Goal: Transaction & Acquisition: Purchase product/service

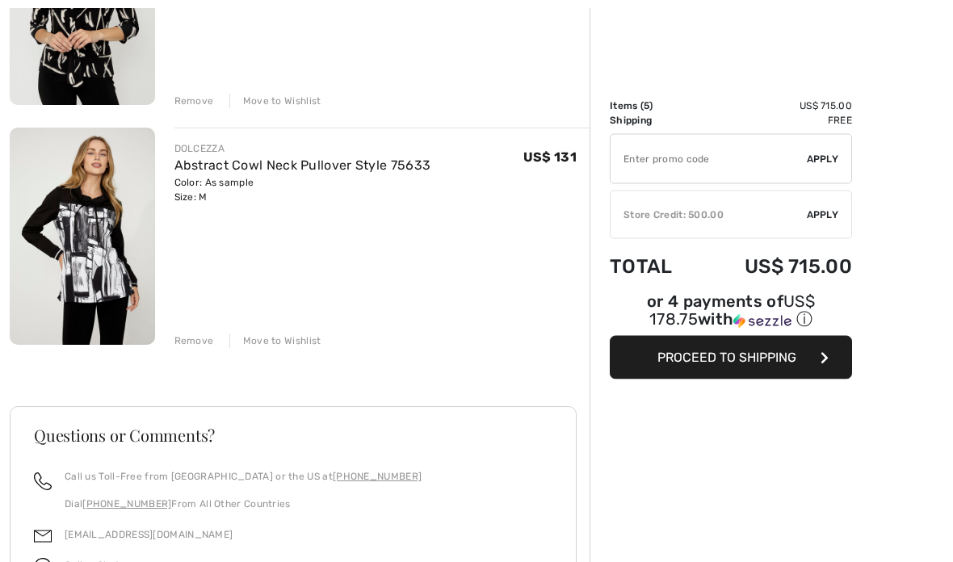
scroll to position [1046, 0]
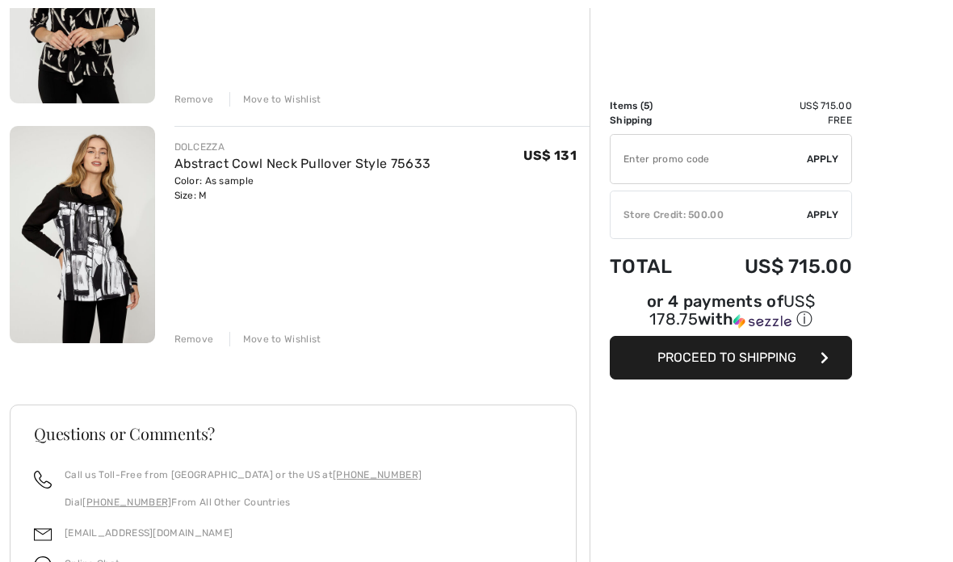
click at [199, 343] on div "Remove" at bounding box center [194, 339] width 40 height 15
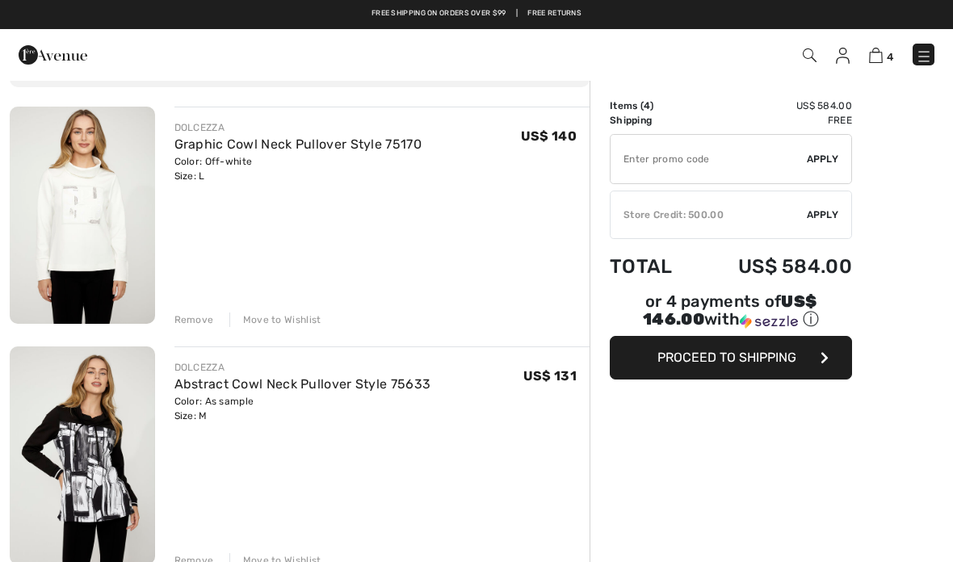
scroll to position [104, 0]
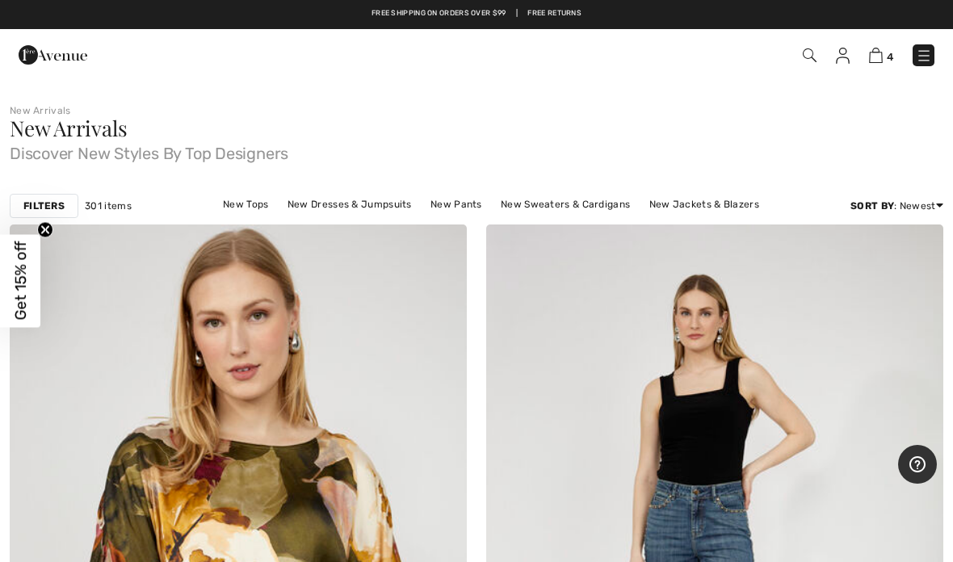
click at [881, 57] on img at bounding box center [876, 55] width 14 height 15
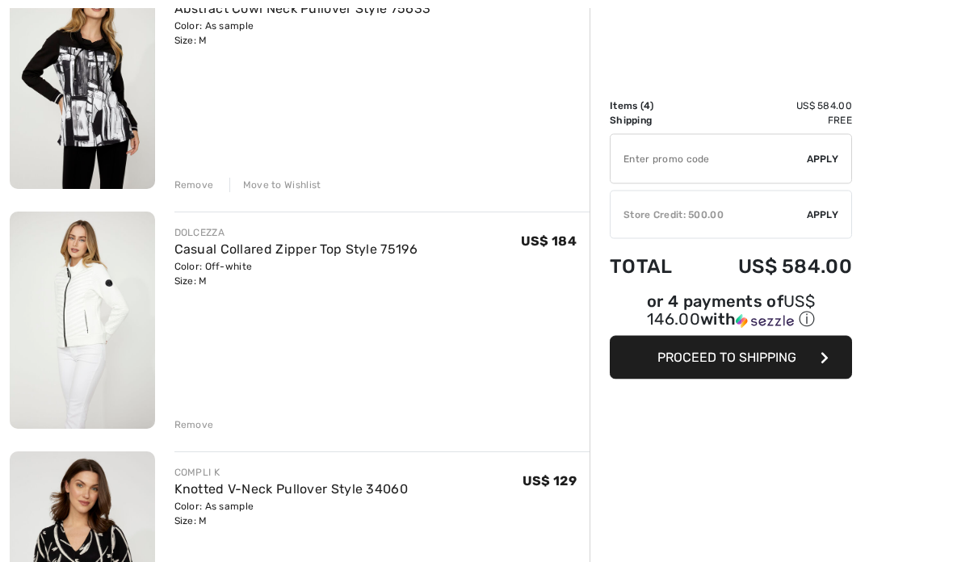
scroll to position [484, 0]
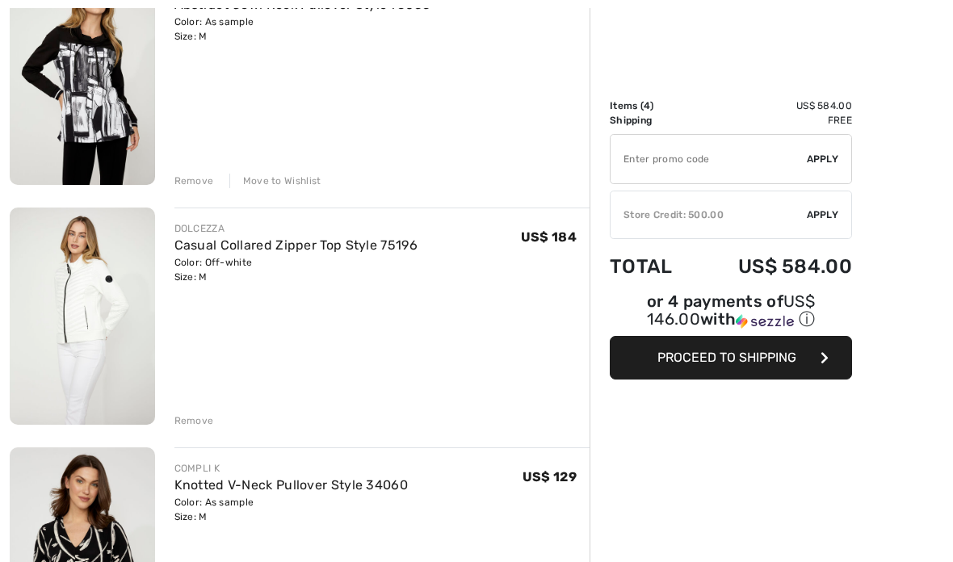
click at [197, 425] on div "Remove" at bounding box center [194, 420] width 40 height 15
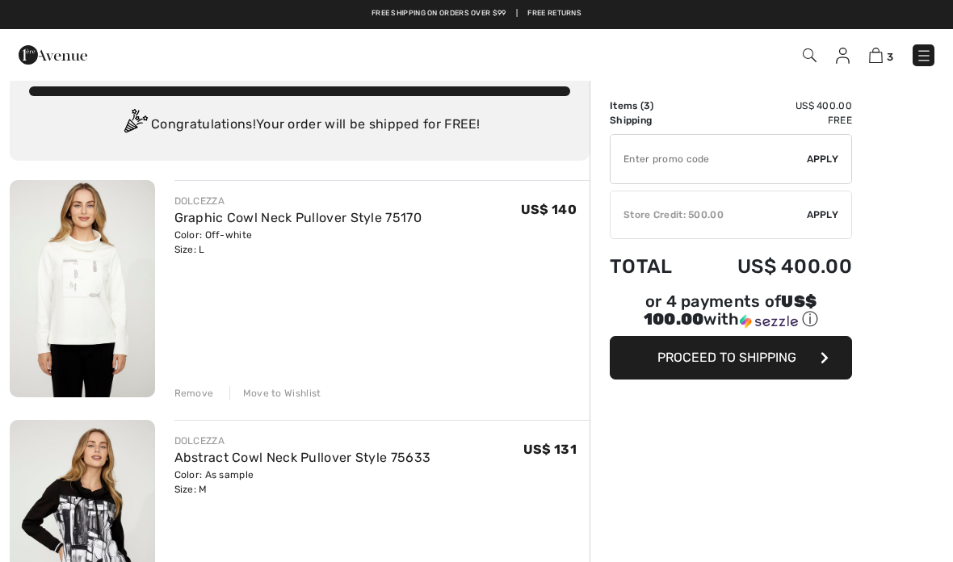
scroll to position [0, 0]
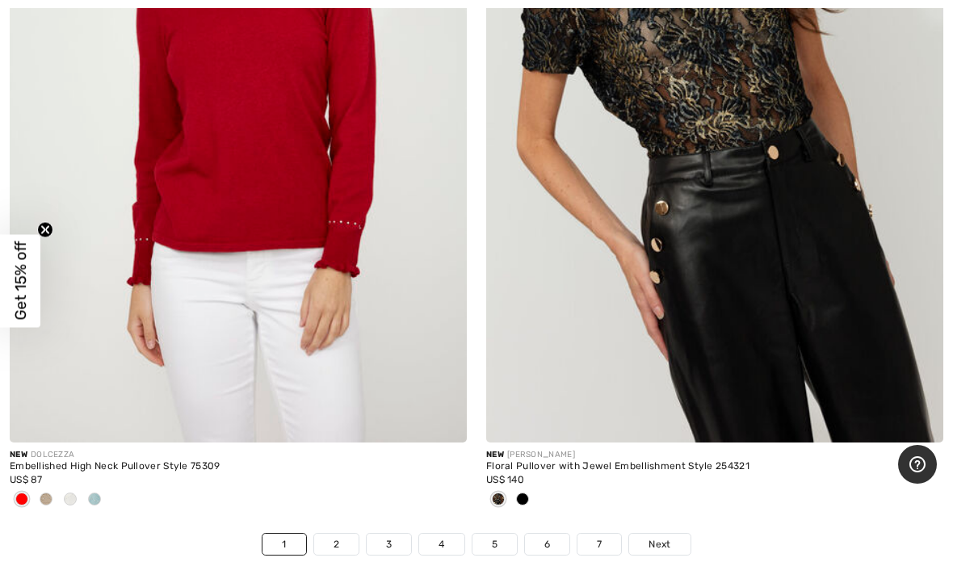
scroll to position [19365, 0]
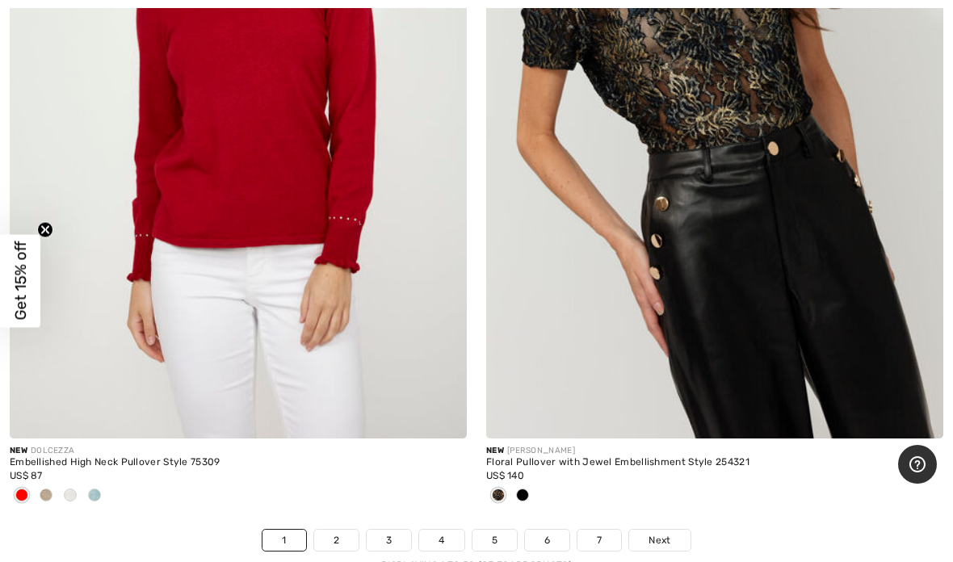
click at [670, 533] on span "Next" at bounding box center [659, 540] width 22 height 15
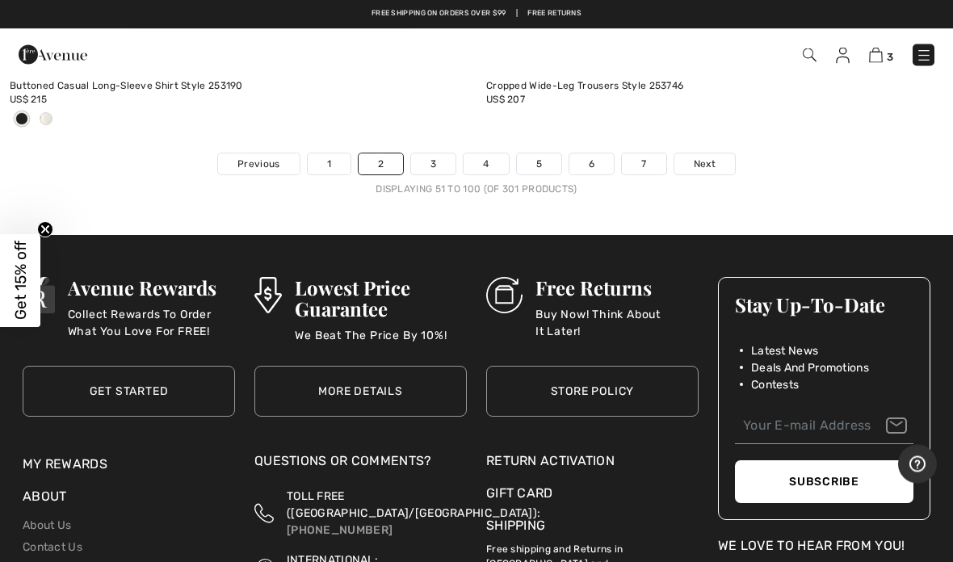
scroll to position [19672, 0]
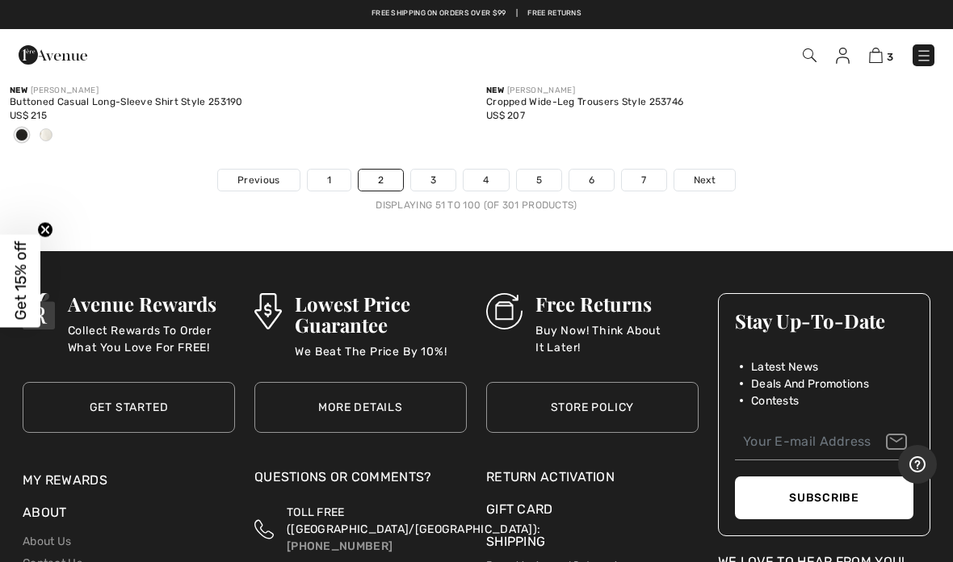
click at [539, 170] on link "5" at bounding box center [539, 180] width 44 height 21
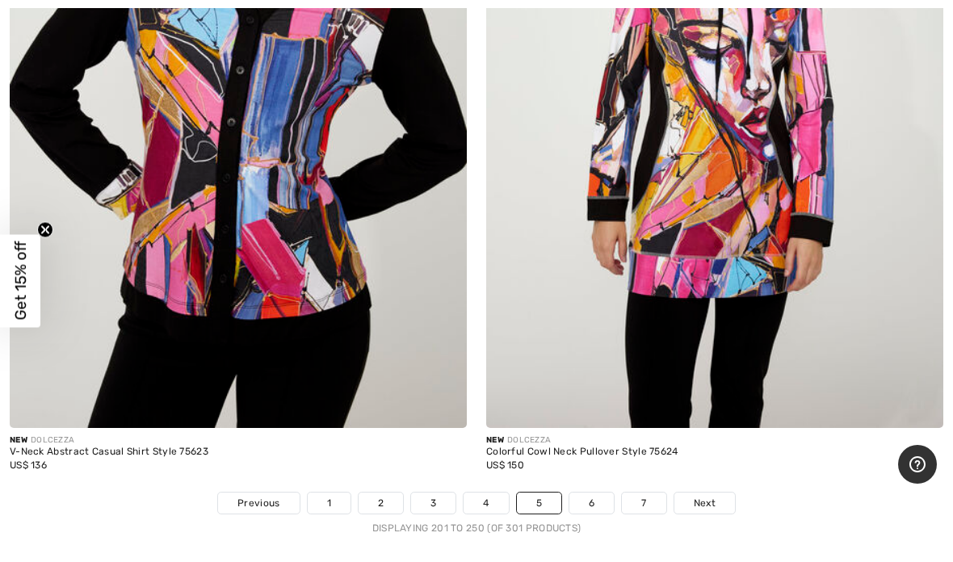
scroll to position [19090, 0]
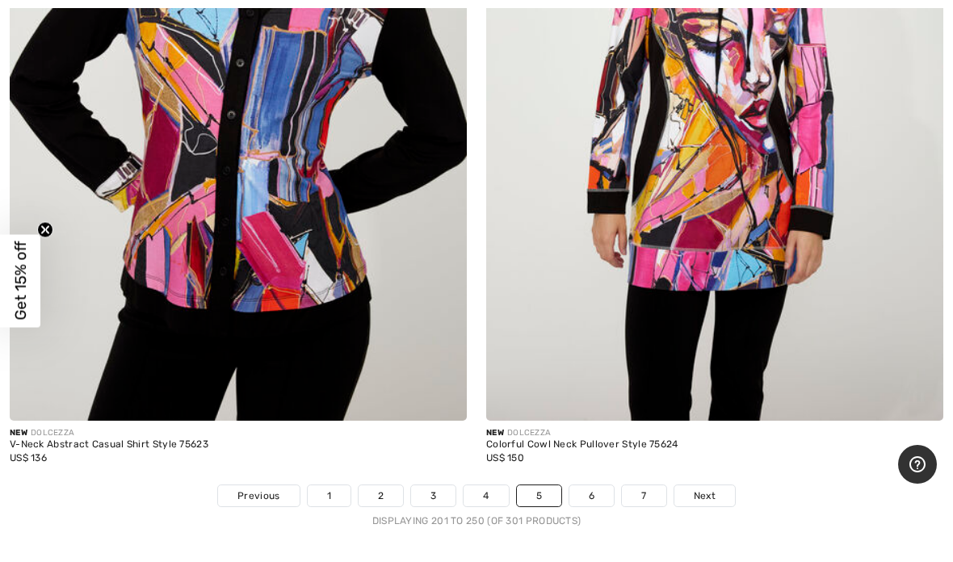
click at [723, 485] on link "Next" at bounding box center [704, 495] width 61 height 21
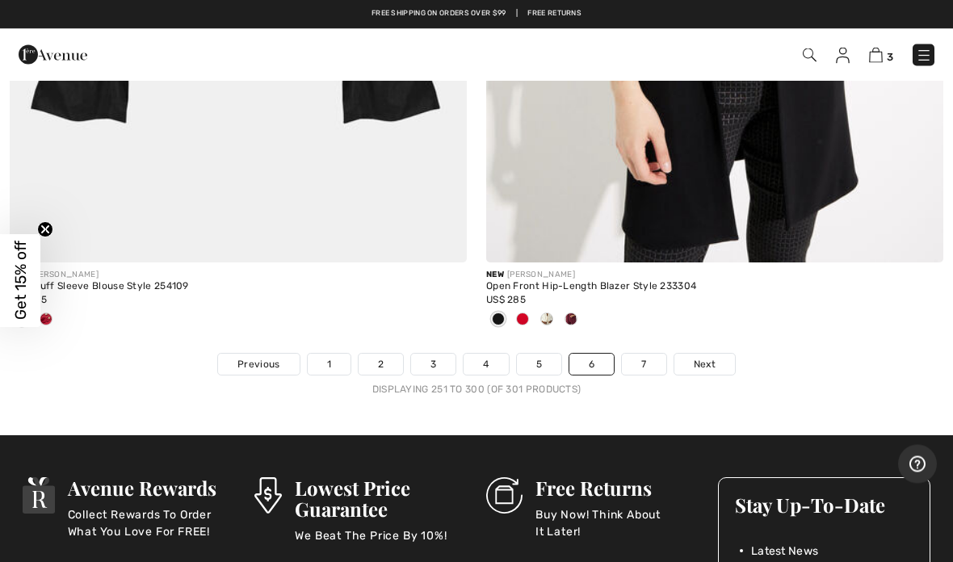
scroll to position [19382, 0]
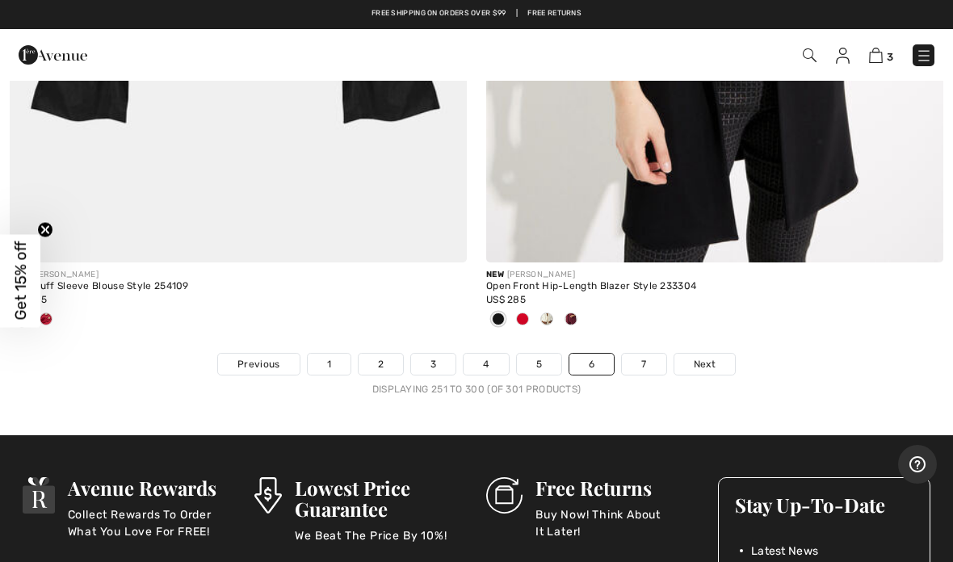
click at [642, 354] on link "7" at bounding box center [644, 364] width 44 height 21
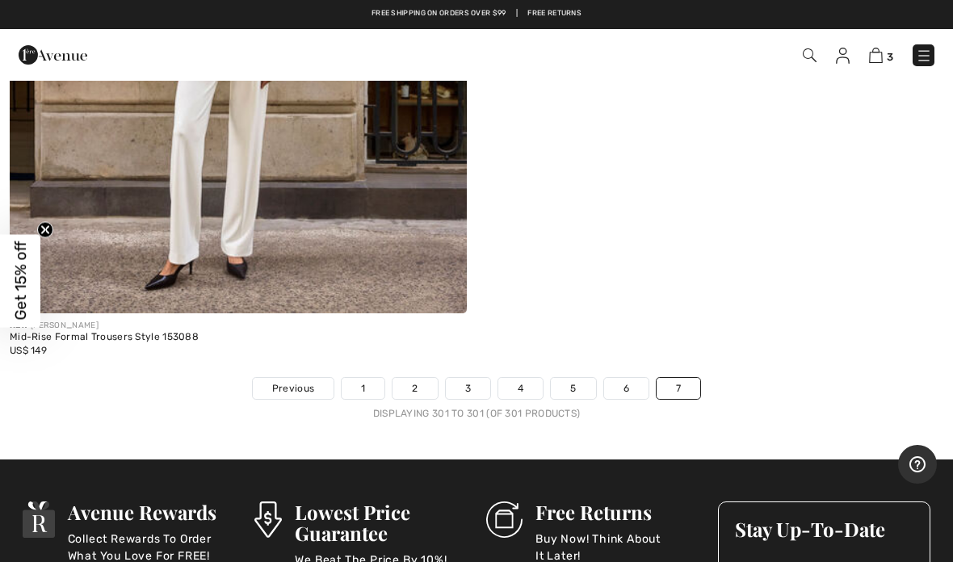
scroll to position [593, 0]
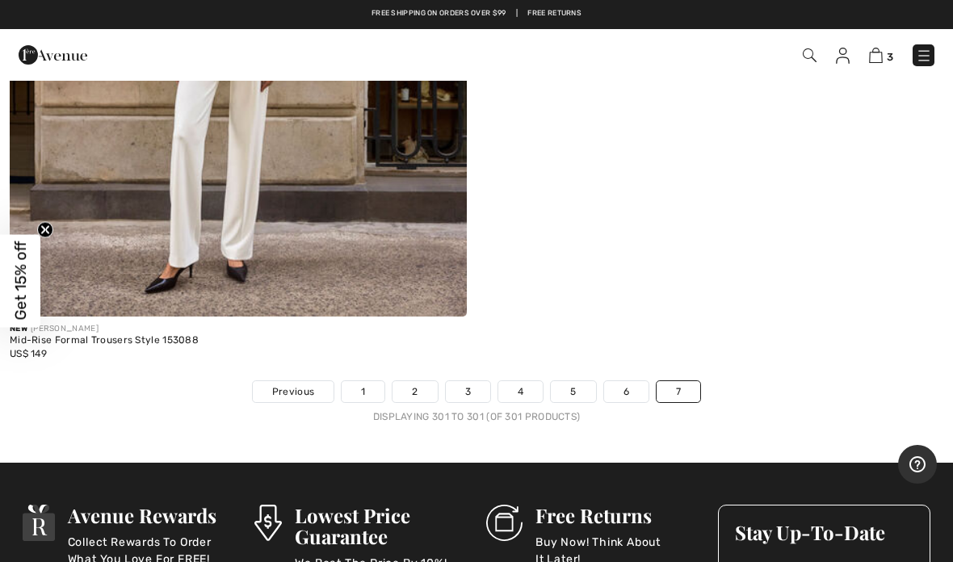
click at [685, 392] on link "7" at bounding box center [678, 391] width 44 height 21
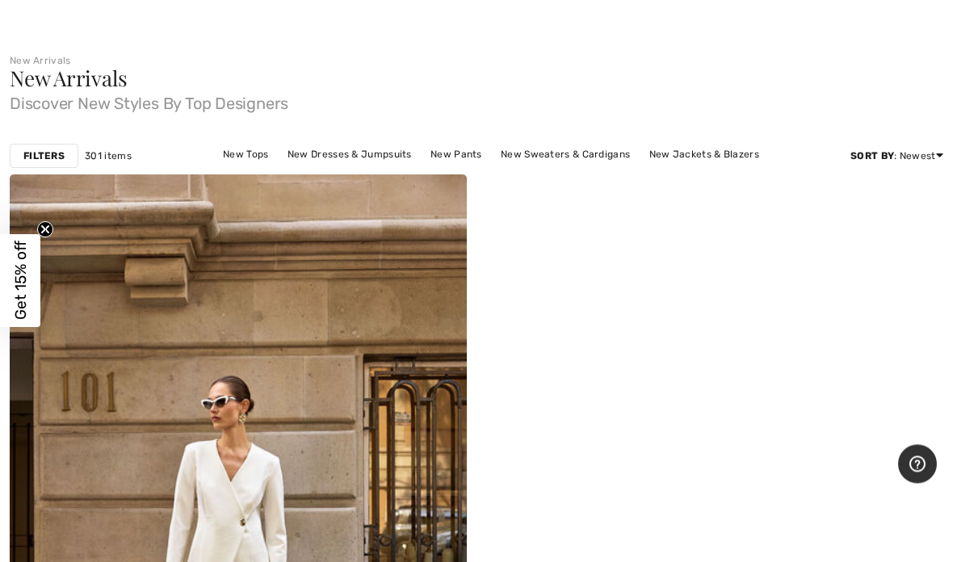
scroll to position [51, 0]
click at [650, 159] on link "New Jackets & Blazers" at bounding box center [704, 153] width 126 height 21
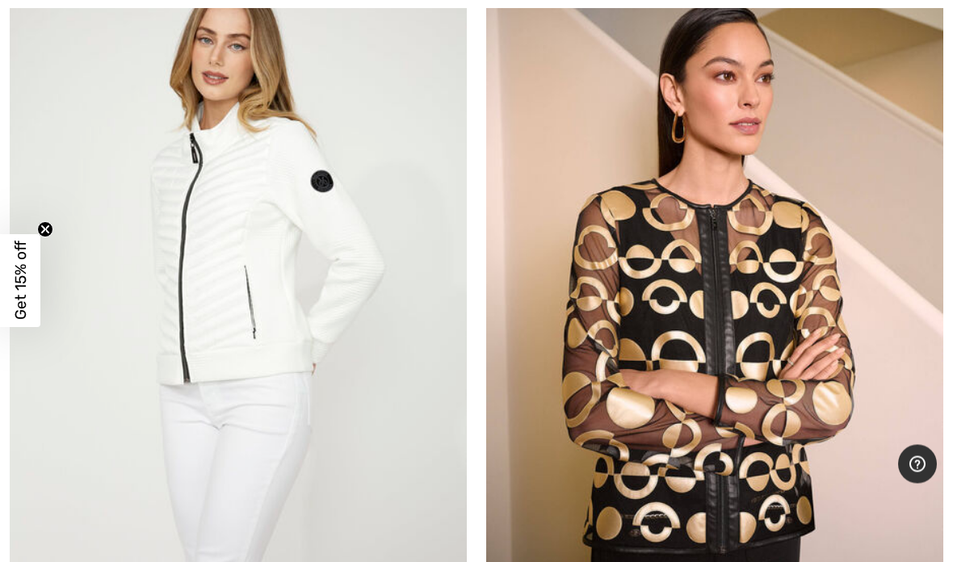
scroll to position [11914, 0]
click at [233, 321] on img at bounding box center [238, 299] width 457 height 686
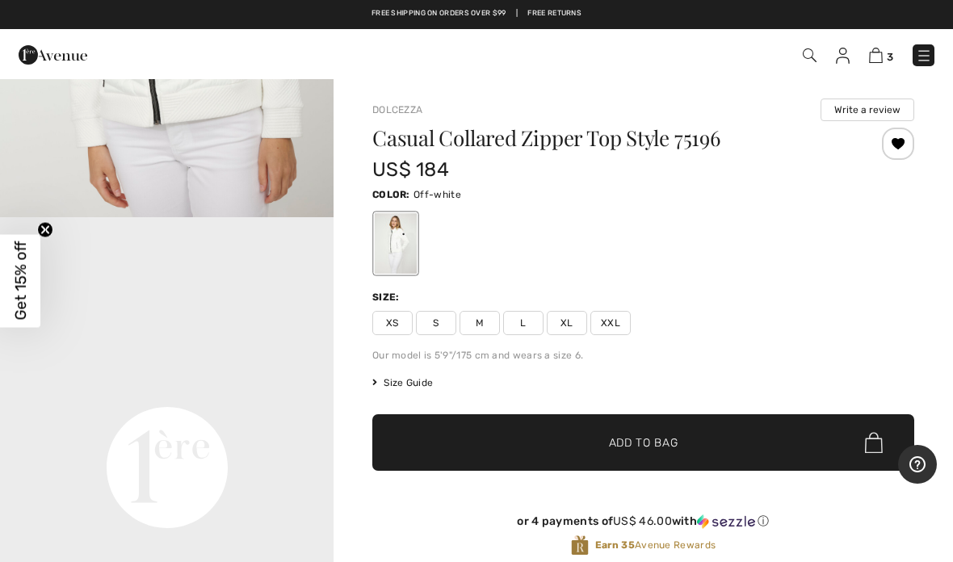
scroll to position [862, 0]
click at [684, 462] on span "✔ Added to Bag Add to Bag" at bounding box center [643, 442] width 542 height 57
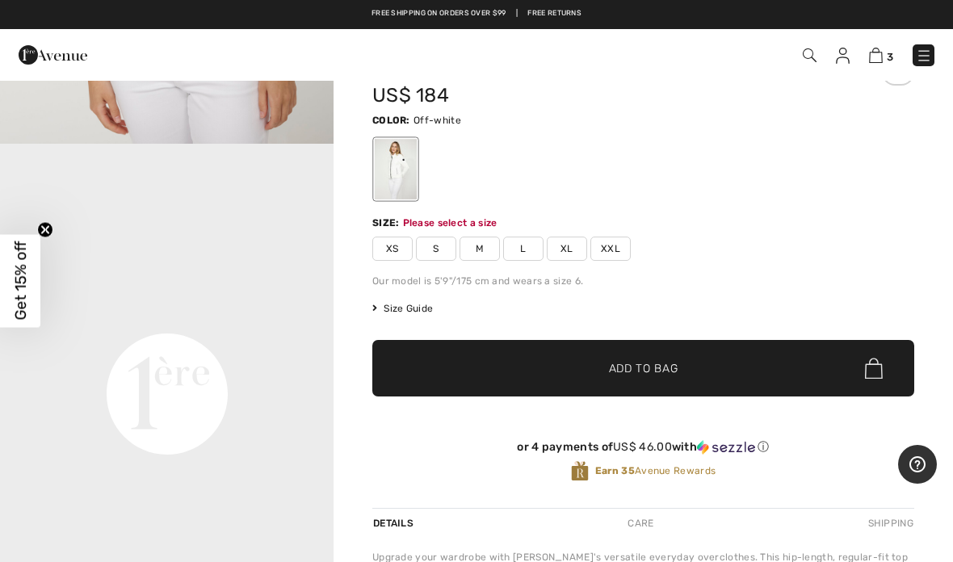
scroll to position [174, 0]
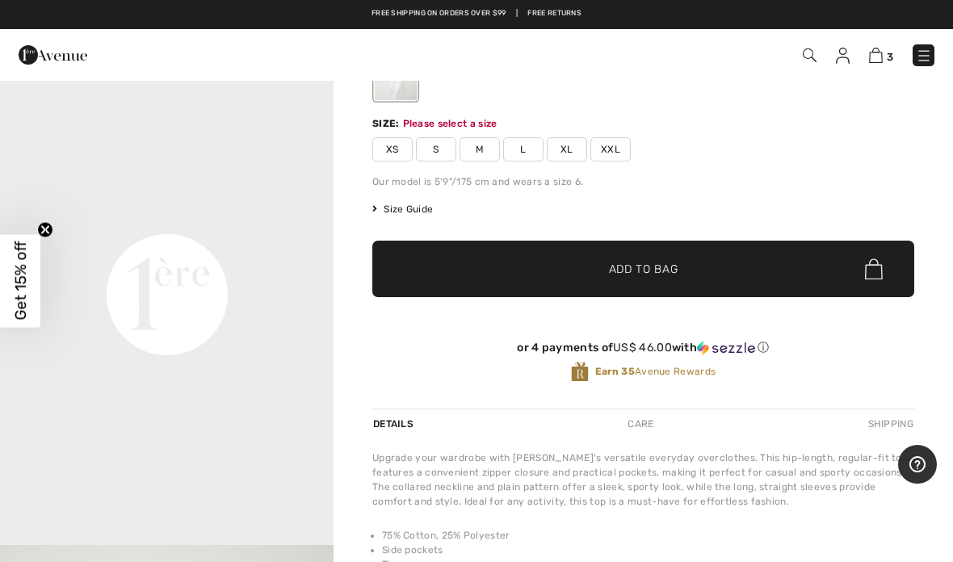
click at [486, 154] on span "M" at bounding box center [479, 149] width 40 height 24
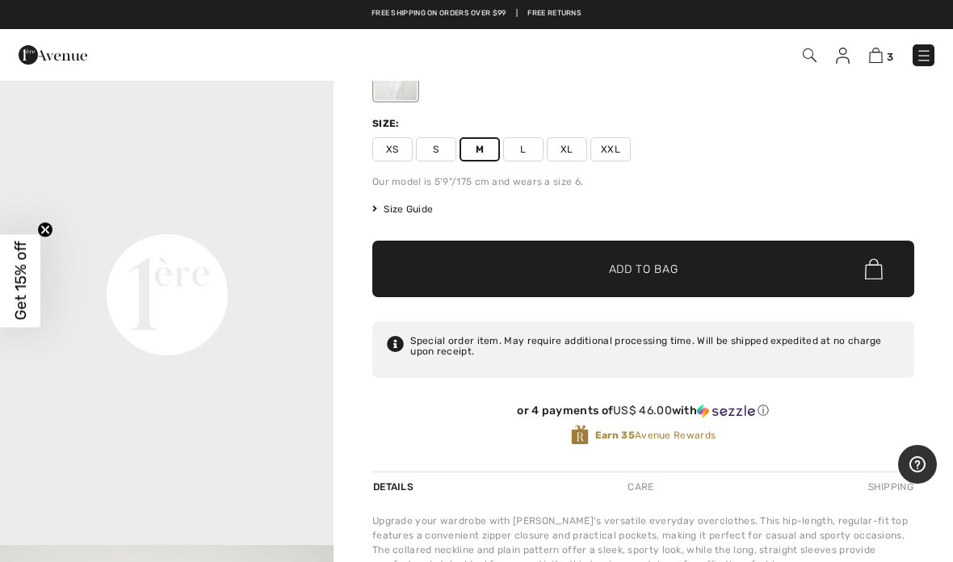
click at [727, 270] on span "✔ Added to Bag Add to Bag" at bounding box center [643, 269] width 542 height 57
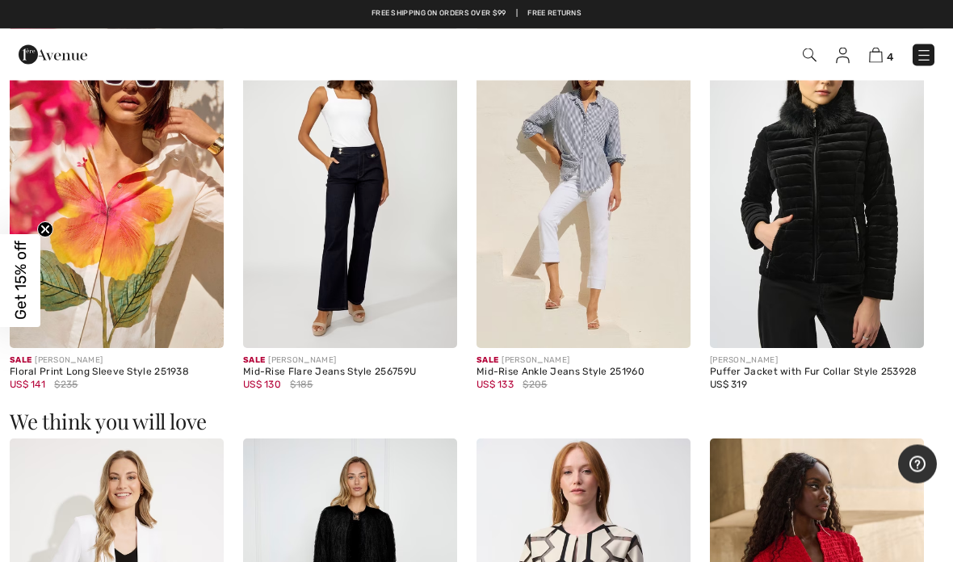
scroll to position [1029, 0]
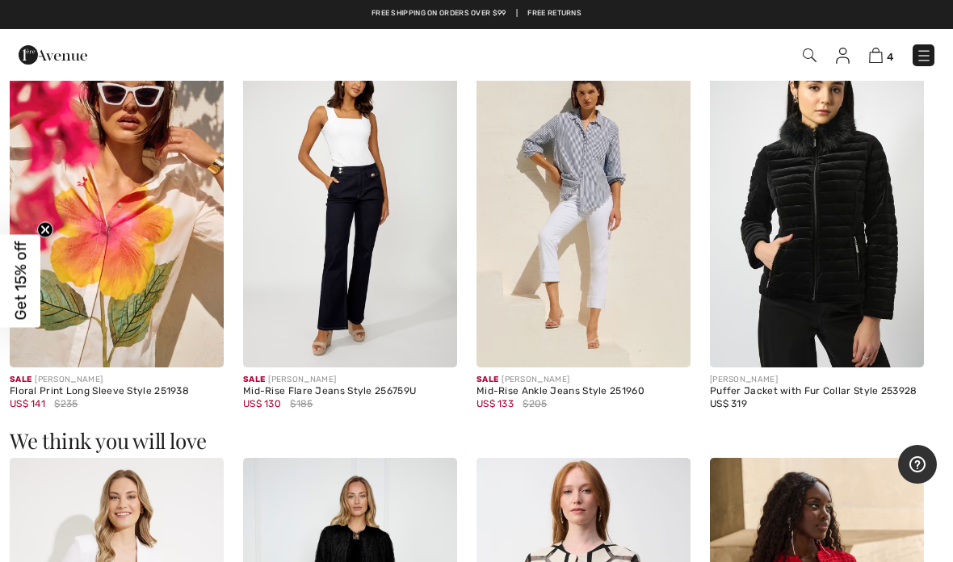
click at [842, 236] on img at bounding box center [817, 206] width 214 height 321
click at [817, 254] on img at bounding box center [817, 206] width 214 height 321
click at [835, 203] on img at bounding box center [817, 206] width 214 height 321
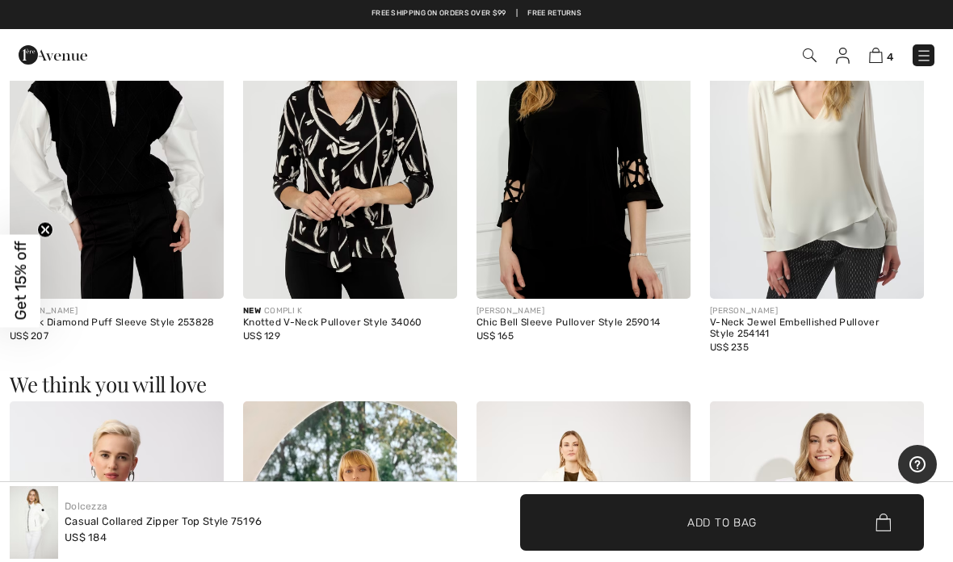
click at [877, 56] on img at bounding box center [876, 55] width 14 height 15
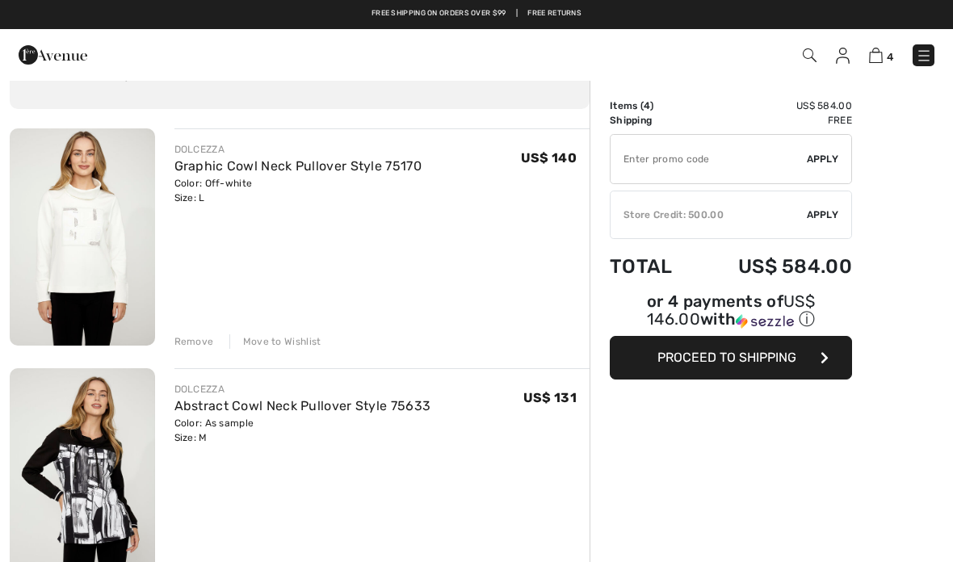
scroll to position [82, 0]
click at [289, 346] on div "Move to Wishlist" at bounding box center [275, 342] width 92 height 15
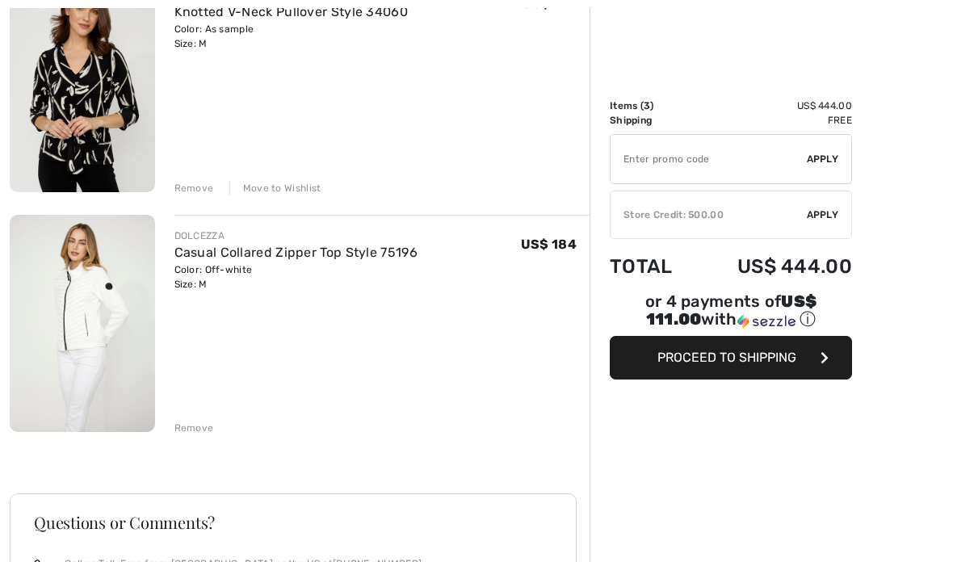
scroll to position [497, 0]
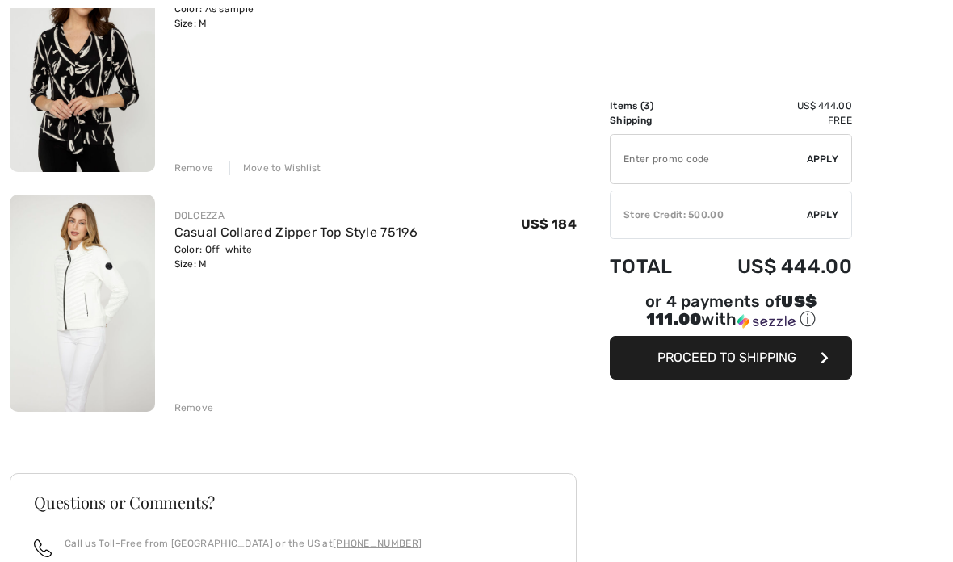
click at [774, 365] on span "Proceed to Shipping" at bounding box center [726, 357] width 139 height 15
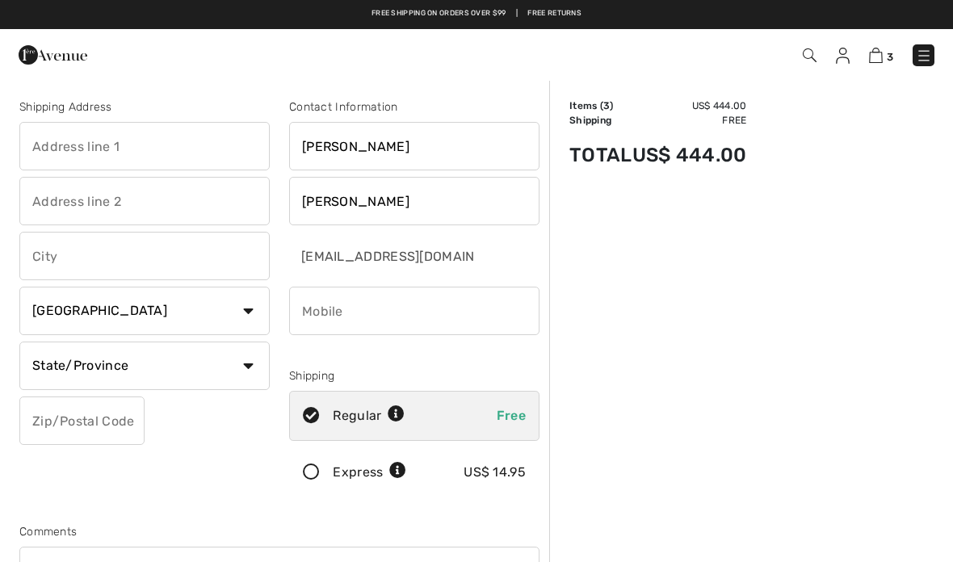
click at [447, 321] on input "phone" at bounding box center [414, 311] width 250 height 48
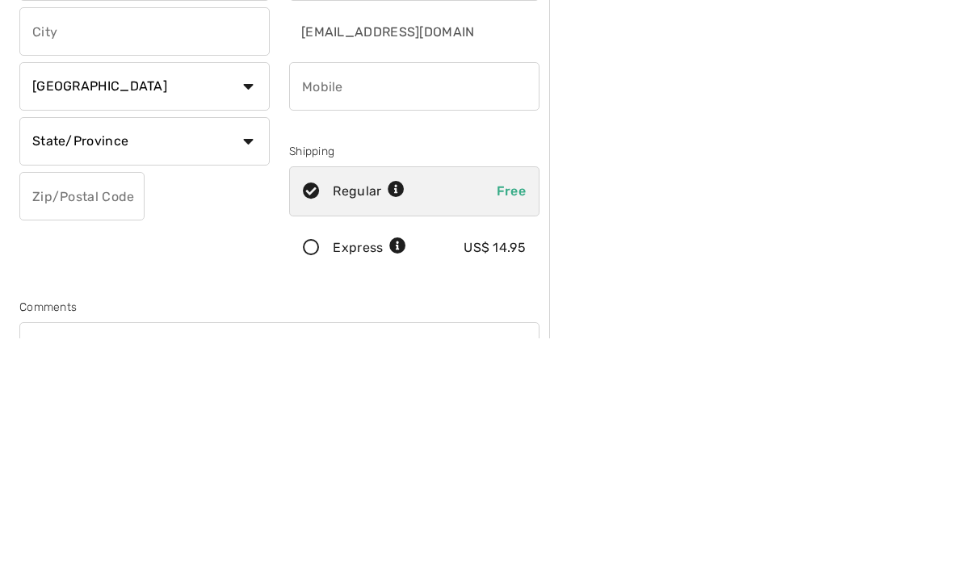
type input "2113 [PERSON_NAME]"
type input "[PERSON_NAME]"
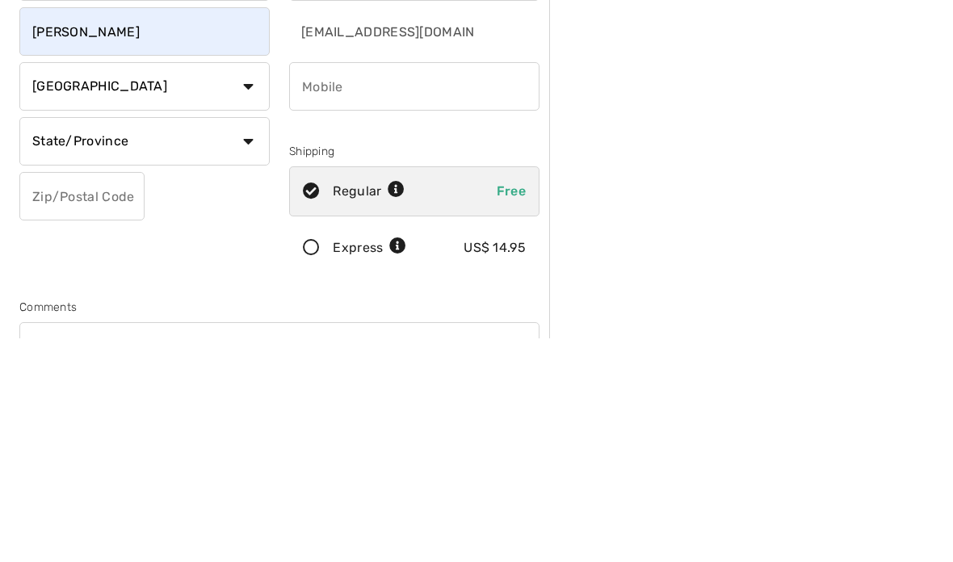
select select "US"
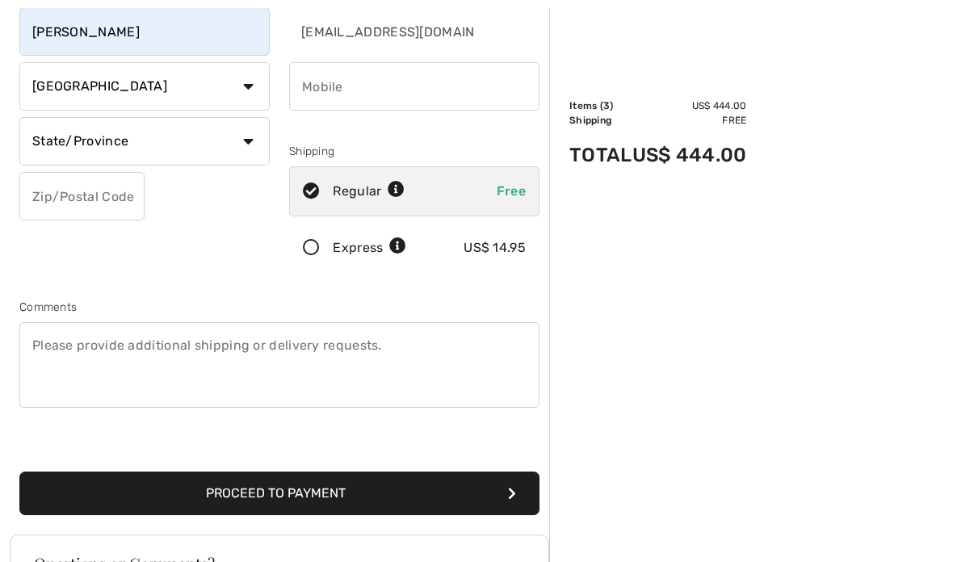
select select "AL"
type input "35244"
type input "2055425435"
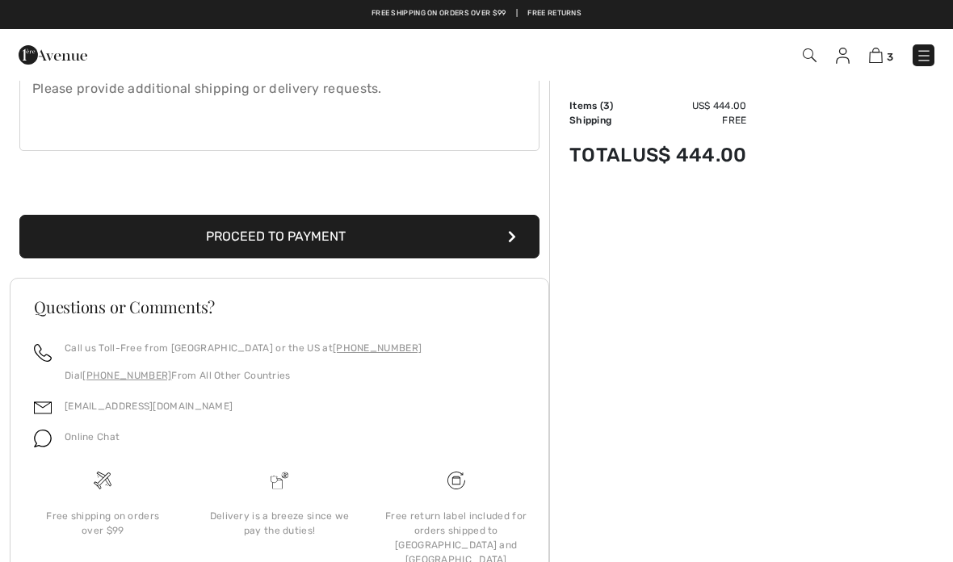
scroll to position [482, 0]
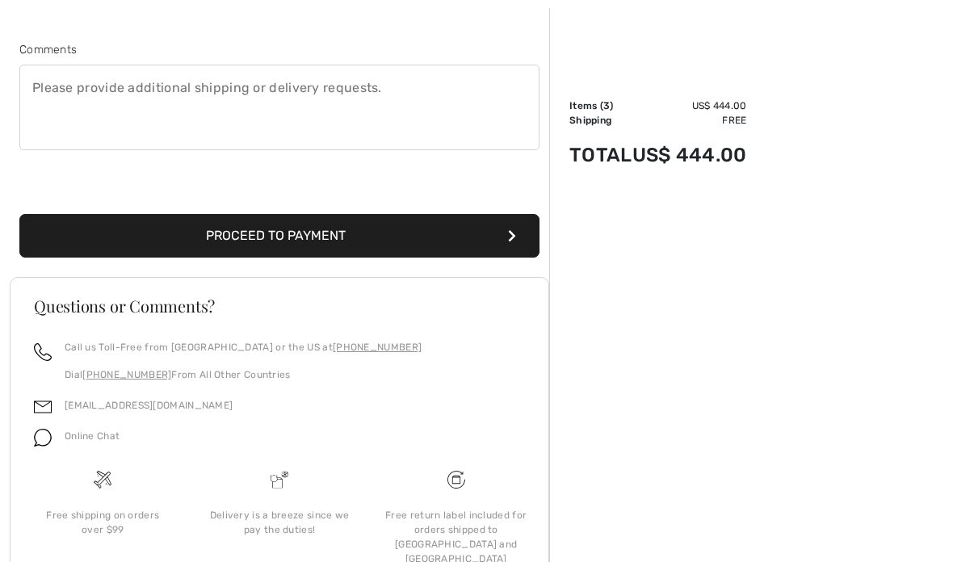
click at [400, 237] on button "Proceed to Payment" at bounding box center [279, 236] width 520 height 44
click at [300, 248] on button "Proceed to Payment" at bounding box center [279, 236] width 520 height 44
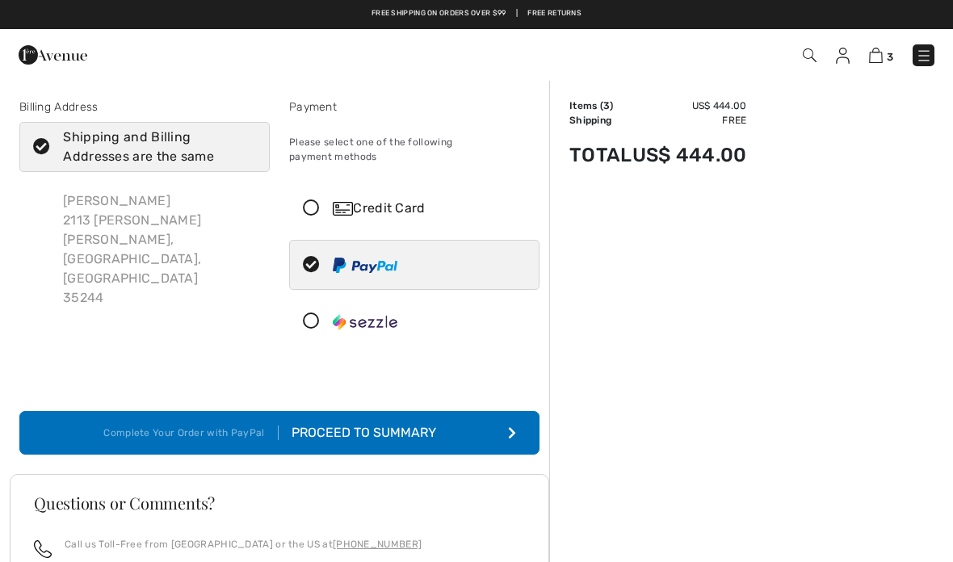
click at [471, 417] on button "Complete Your Order with PayPal Proceed to Summary" at bounding box center [279, 433] width 520 height 44
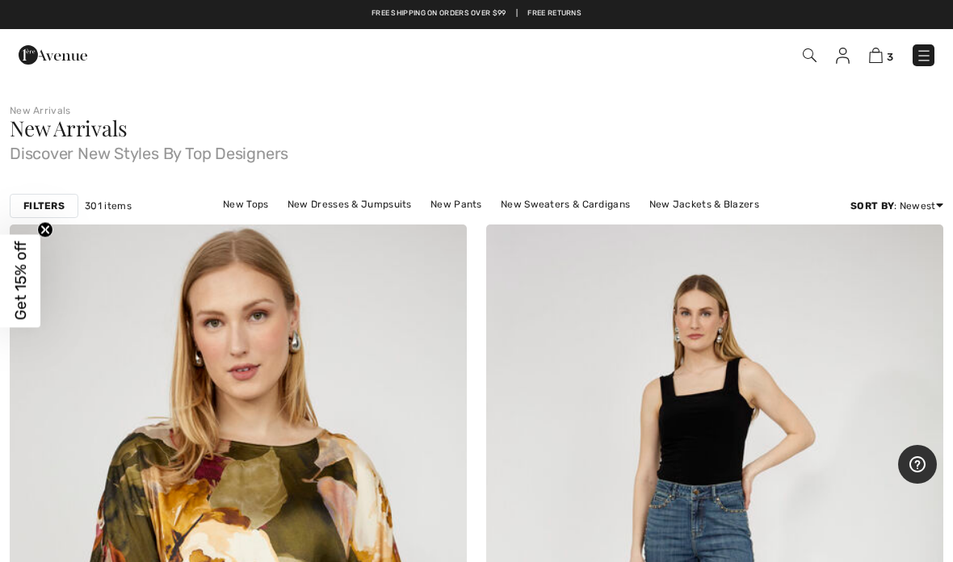
click at [877, 59] on img at bounding box center [876, 55] width 14 height 15
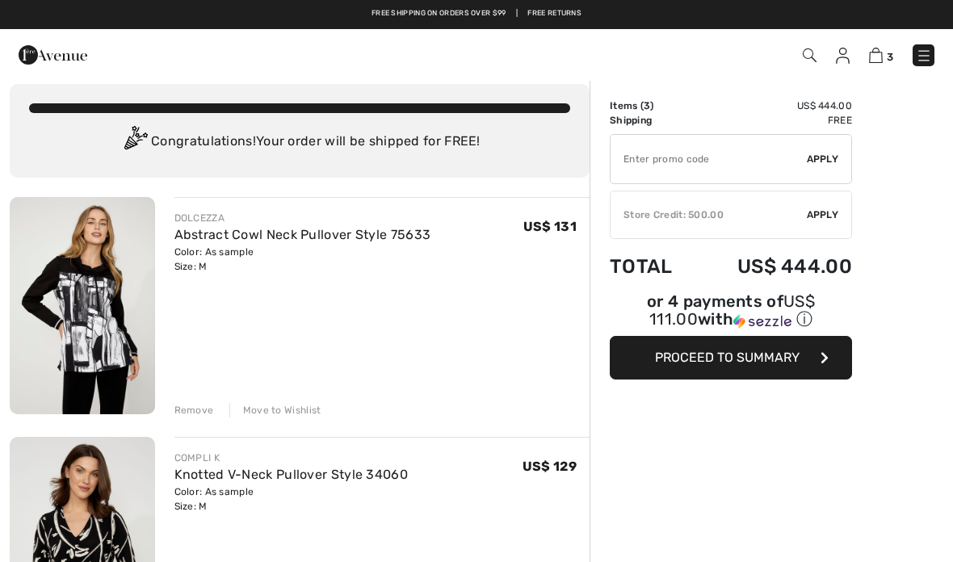
scroll to position [14, 0]
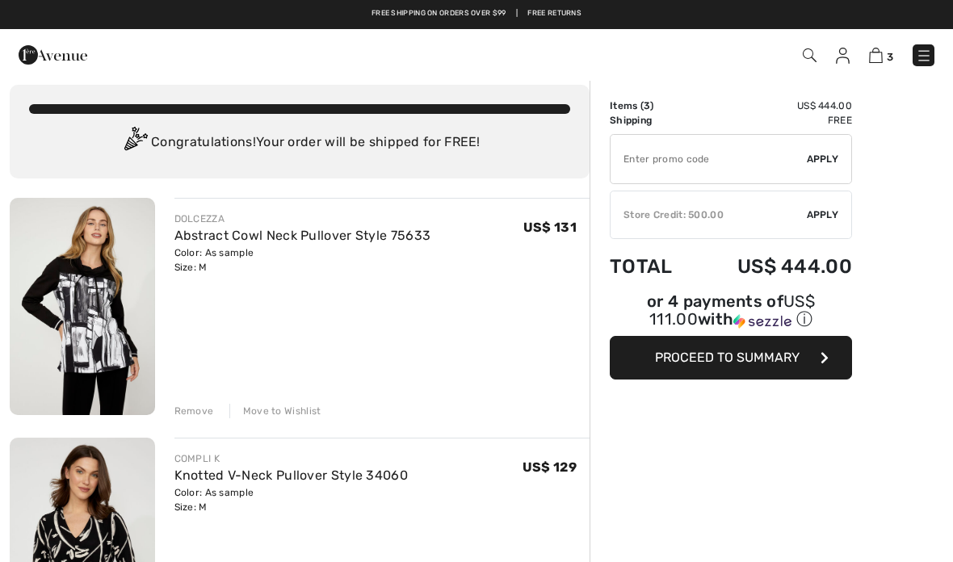
click at [761, 222] on div "✔ Store Credit: 500.00 Apply Remove" at bounding box center [731, 215] width 242 height 48
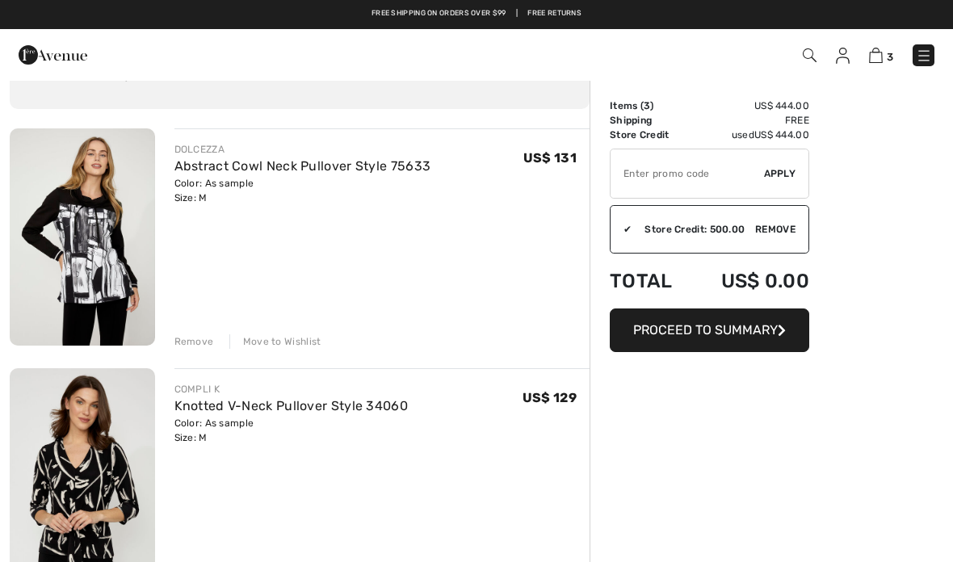
scroll to position [0, 0]
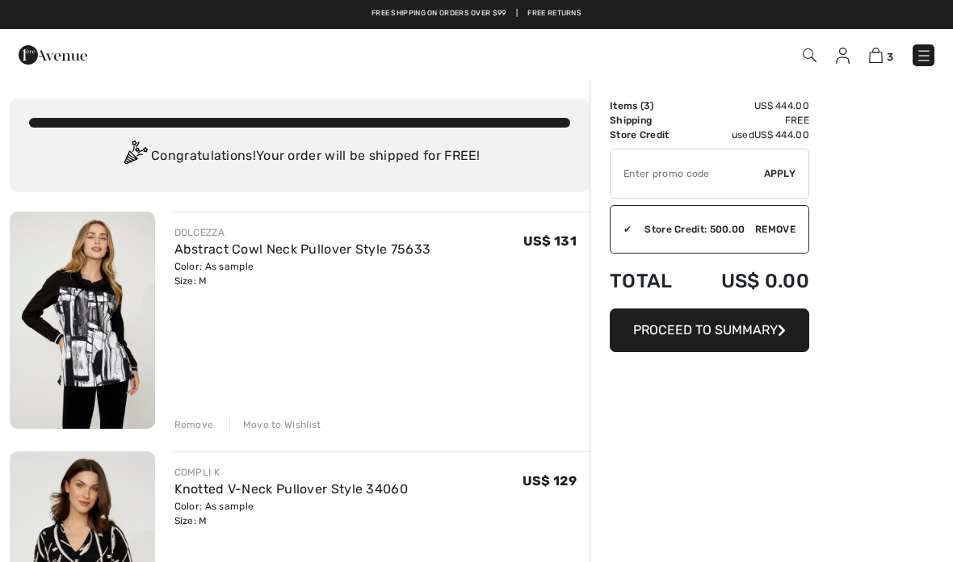
click at [750, 329] on span "Proceed to Summary" at bounding box center [705, 329] width 145 height 15
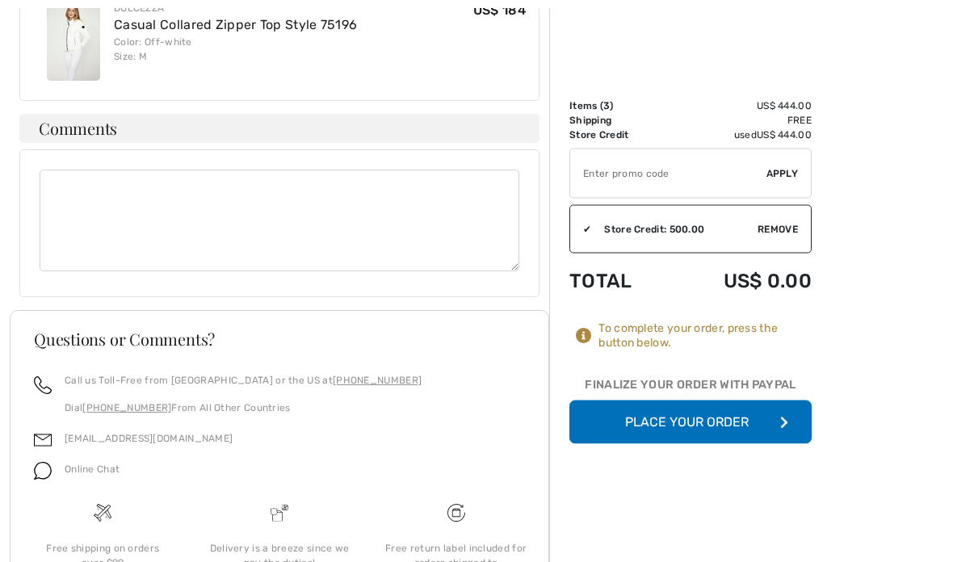
scroll to position [874, 0]
click at [718, 428] on button "Place Your Order" at bounding box center [690, 422] width 242 height 44
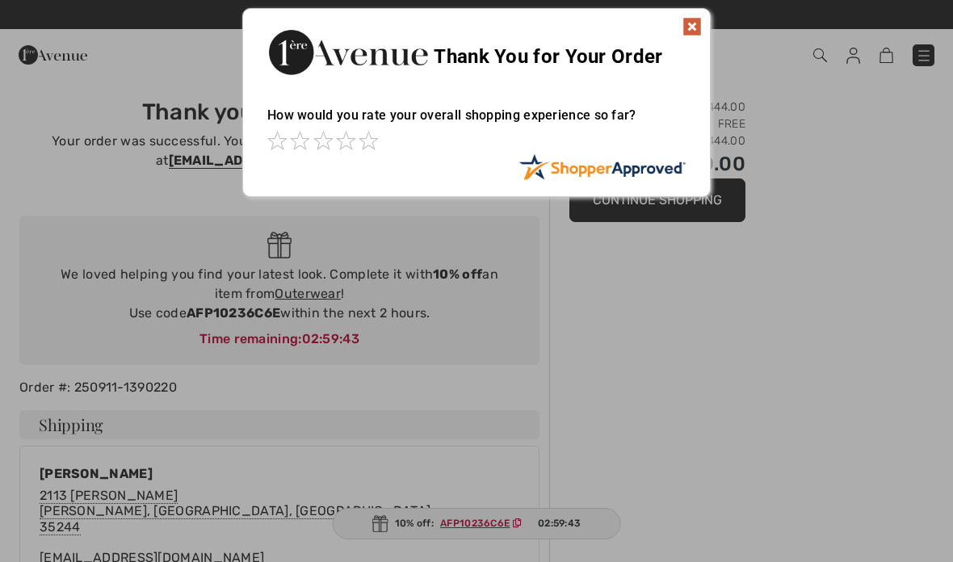
click at [696, 26] on img at bounding box center [691, 26] width 19 height 19
